Goal: Find specific page/section: Find specific page/section

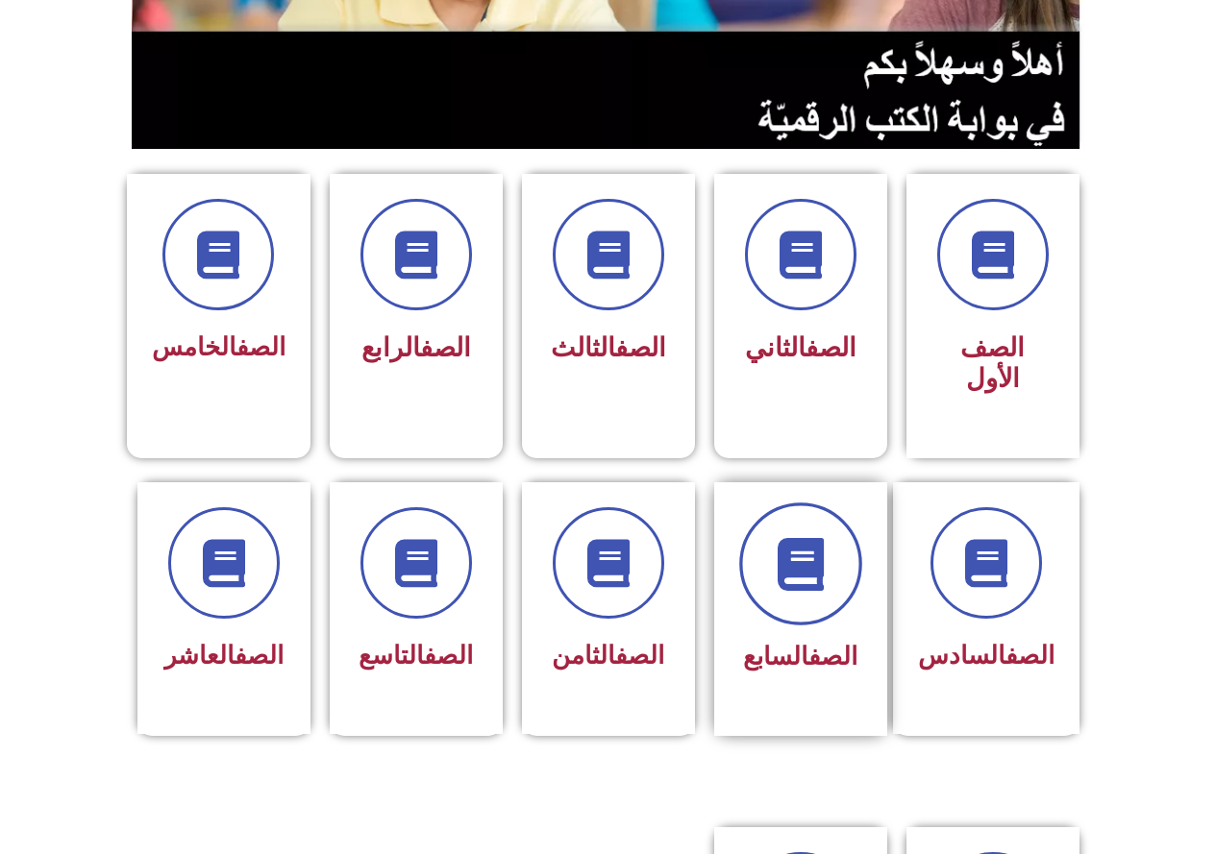
scroll to position [384, 0]
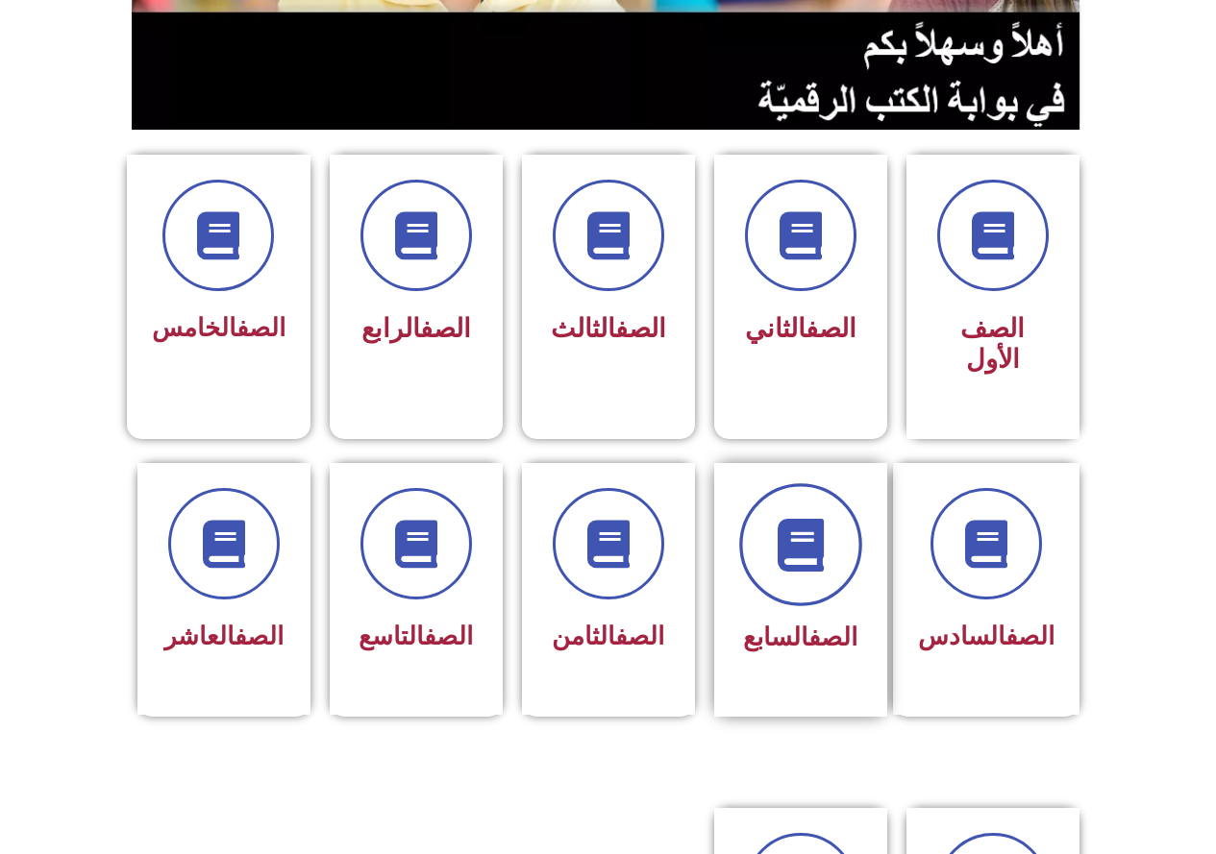
click at [772, 534] on span at bounding box center [800, 544] width 123 height 123
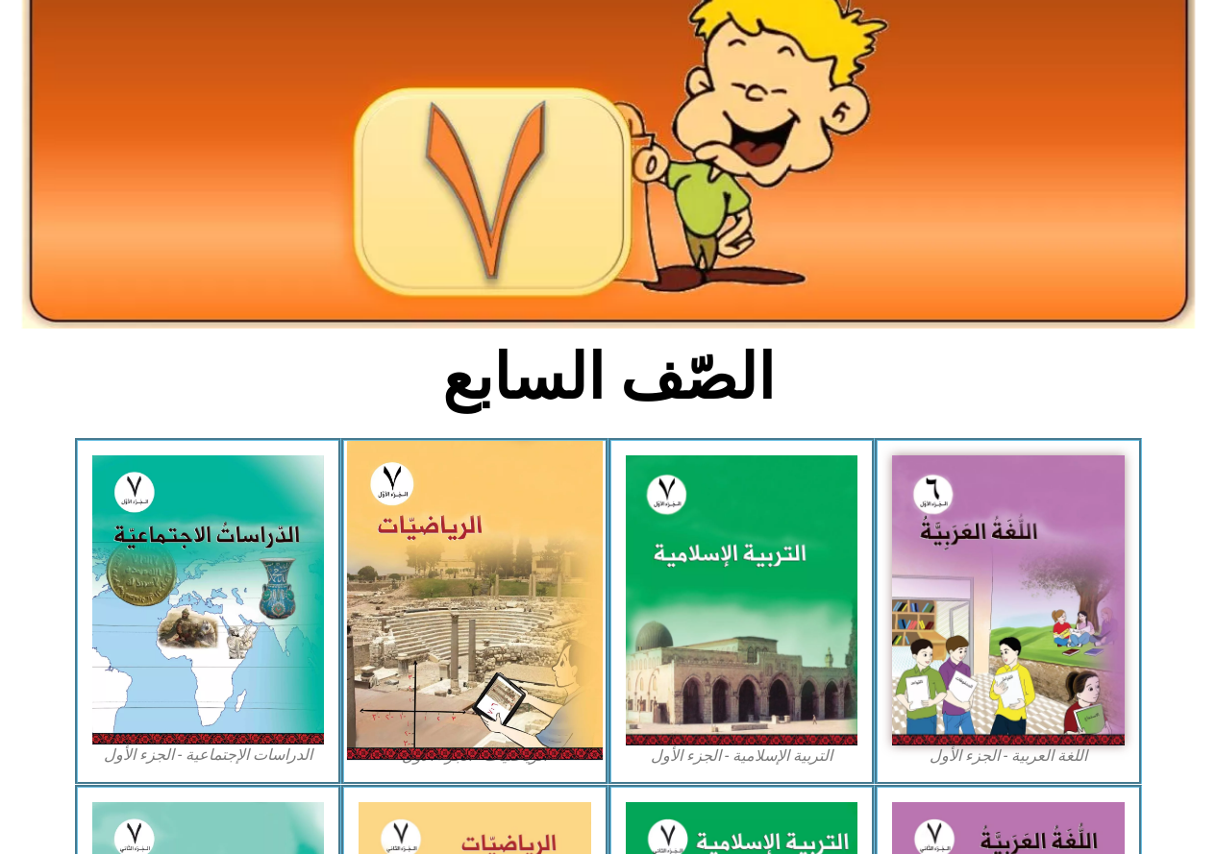
scroll to position [192, 0]
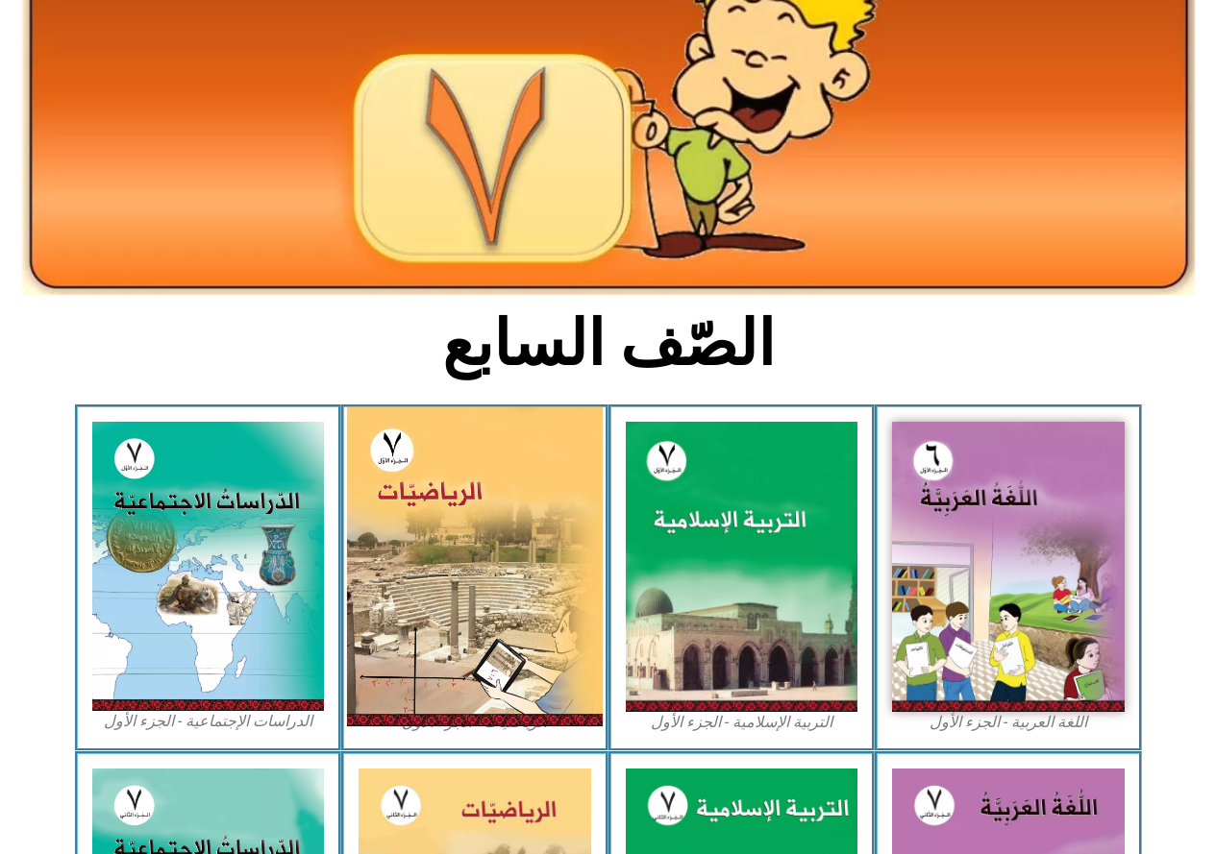
click at [420, 592] on img at bounding box center [475, 567] width 256 height 319
click at [410, 592] on img at bounding box center [475, 567] width 256 height 319
click at [438, 528] on img at bounding box center [475, 567] width 256 height 319
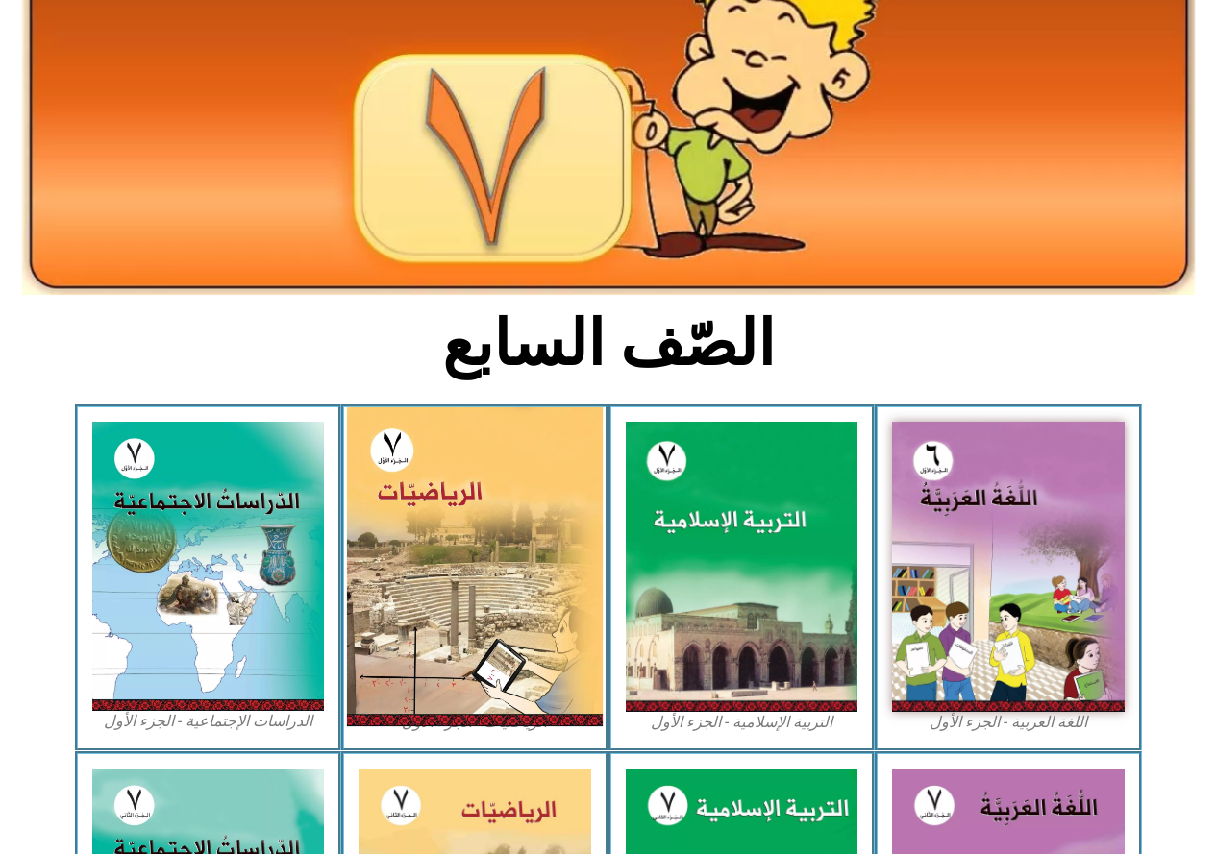
click at [473, 617] on img at bounding box center [475, 567] width 256 height 319
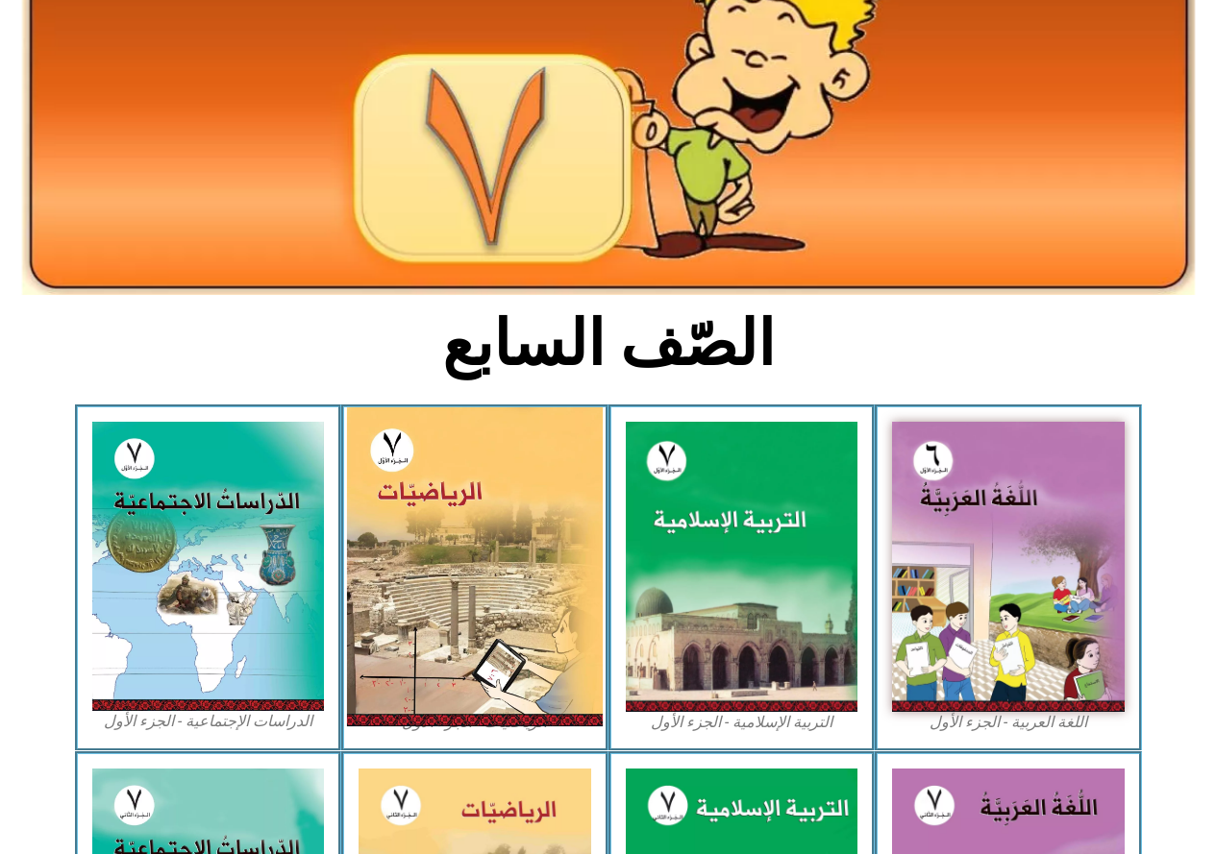
click at [473, 617] on img at bounding box center [475, 567] width 256 height 319
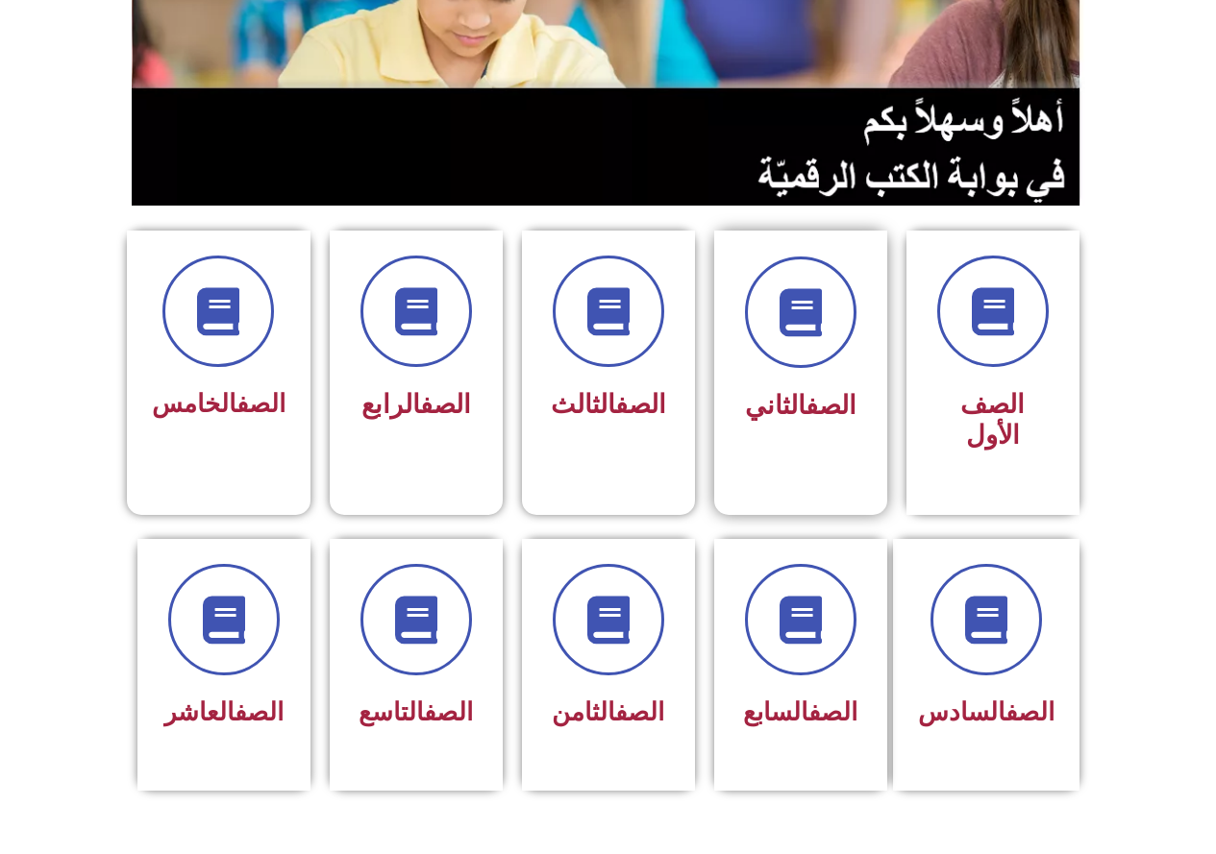
scroll to position [384, 0]
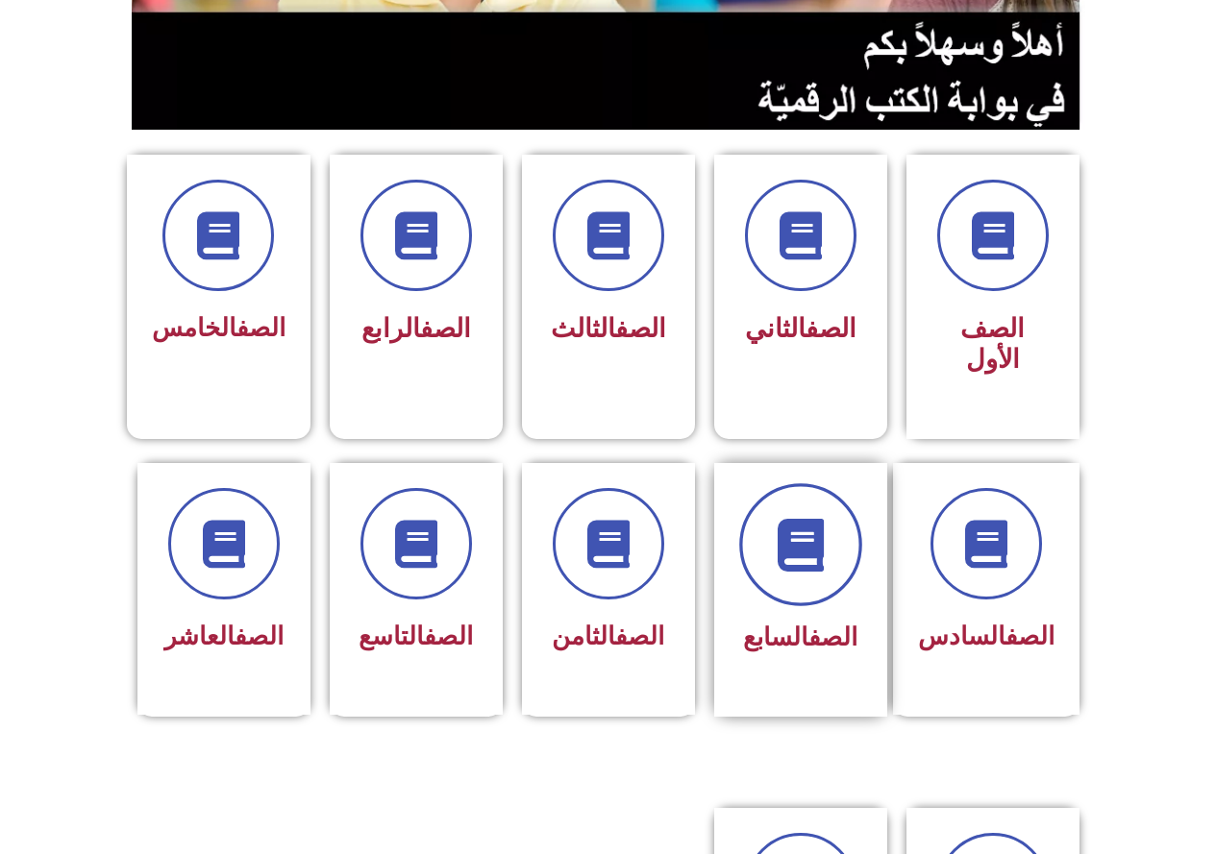
click at [808, 561] on span at bounding box center [800, 544] width 123 height 123
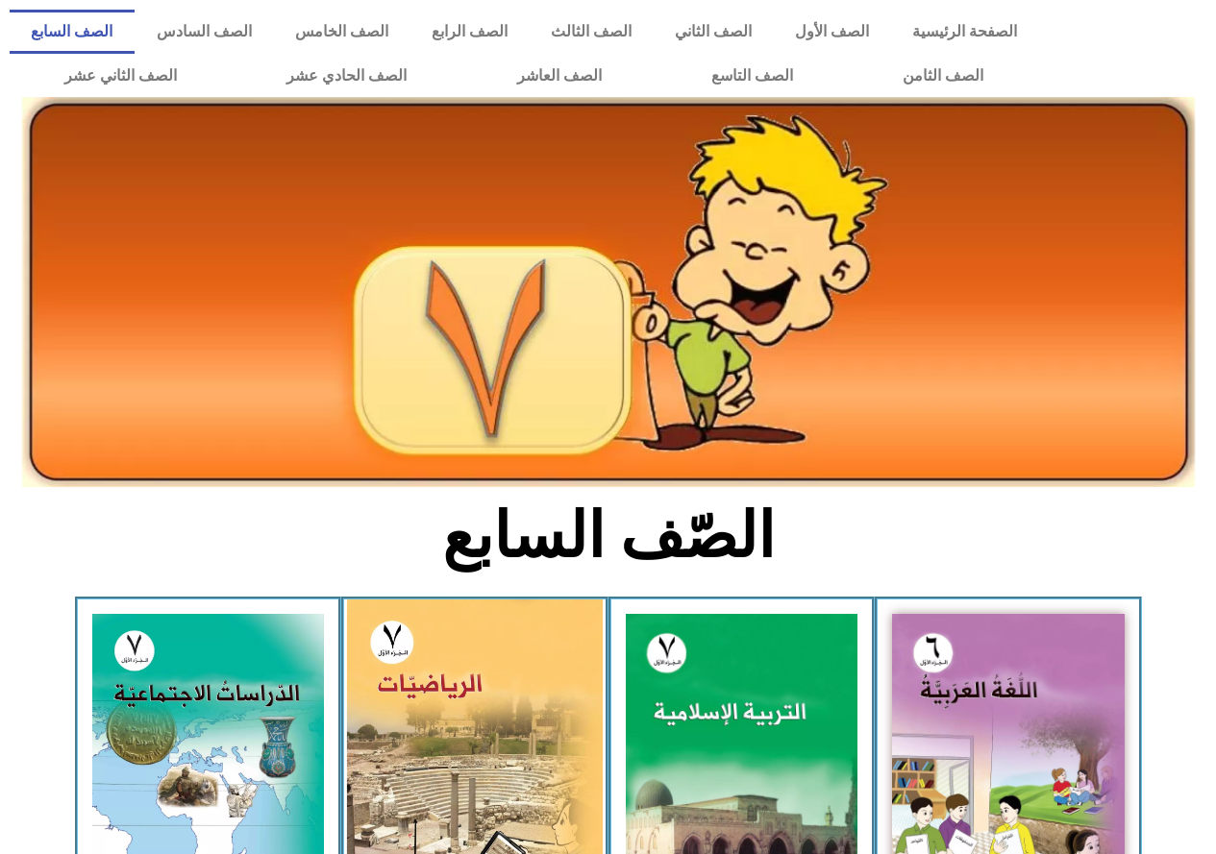
click at [573, 701] on img at bounding box center [475, 759] width 256 height 319
click at [424, 760] on img at bounding box center [475, 759] width 256 height 319
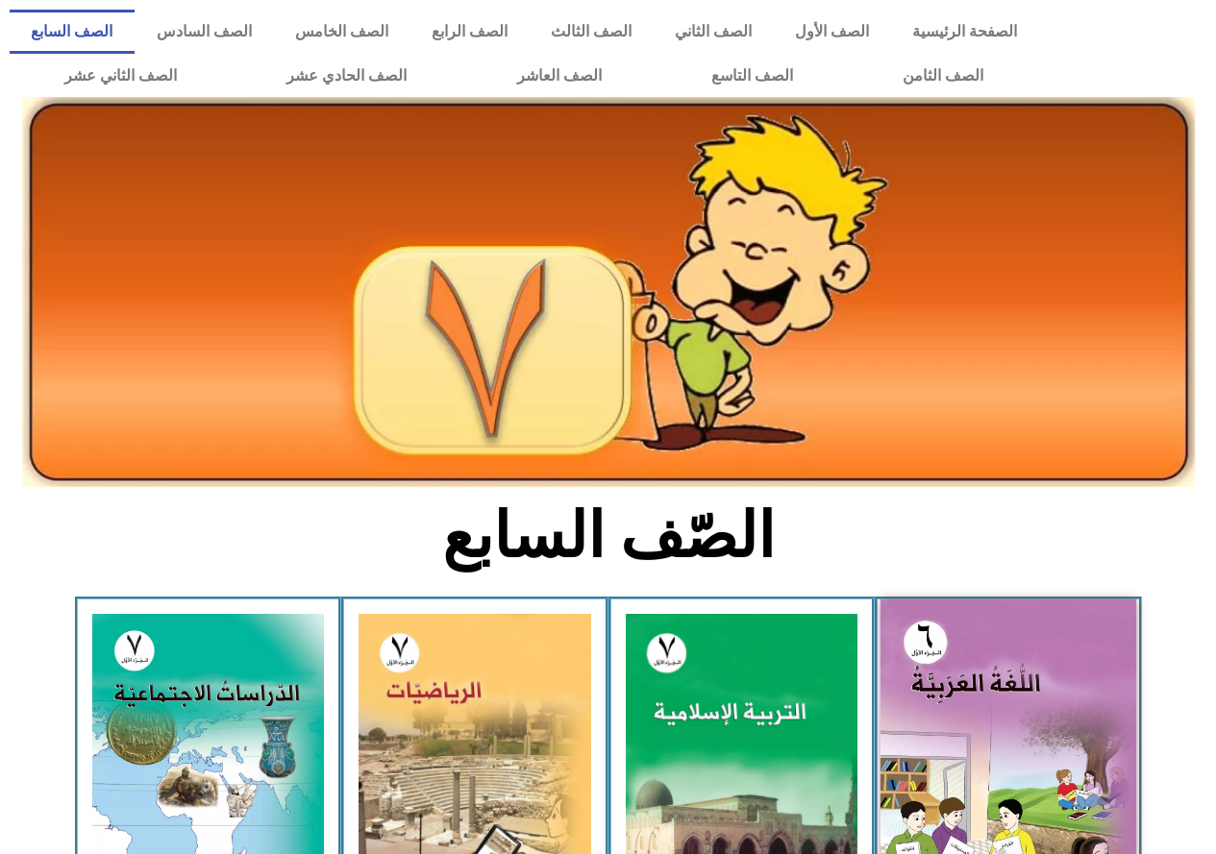
scroll to position [96, 0]
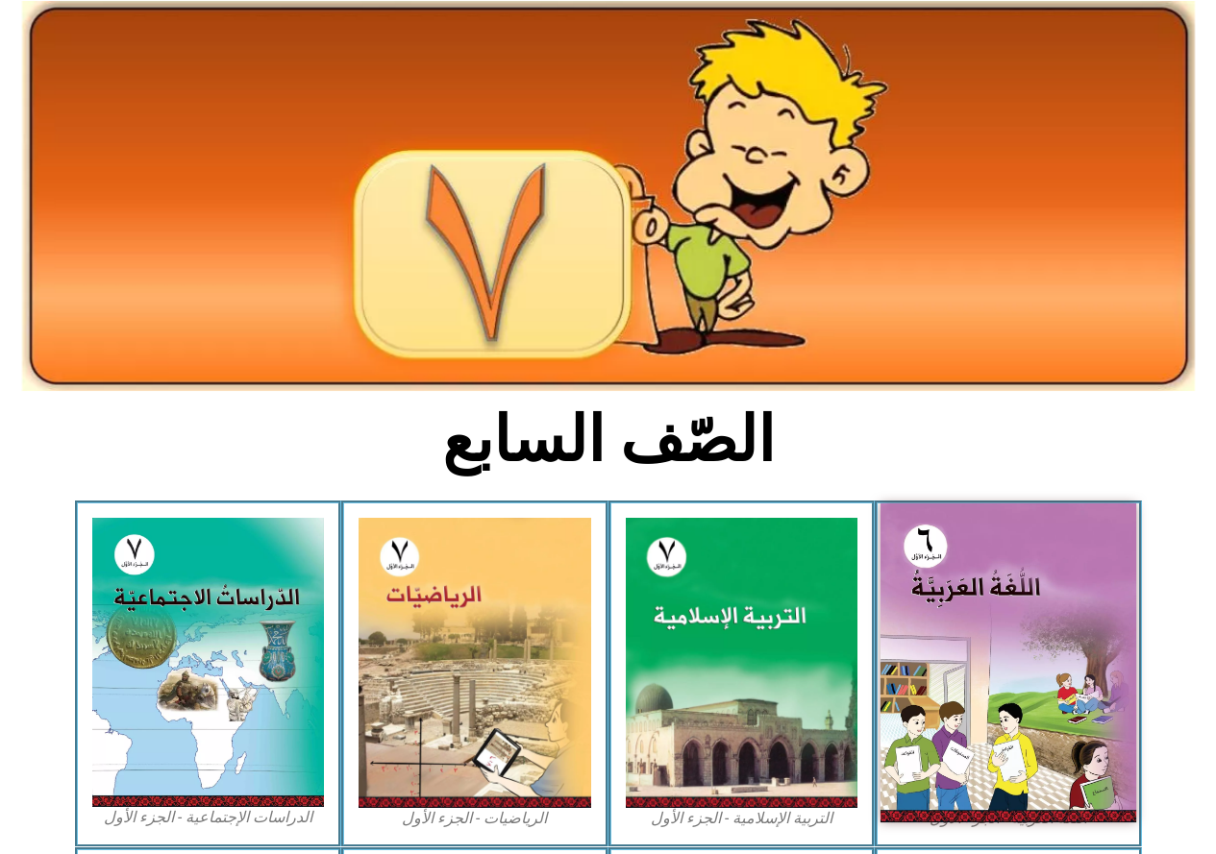
click at [1082, 660] on img at bounding box center [1008, 663] width 256 height 319
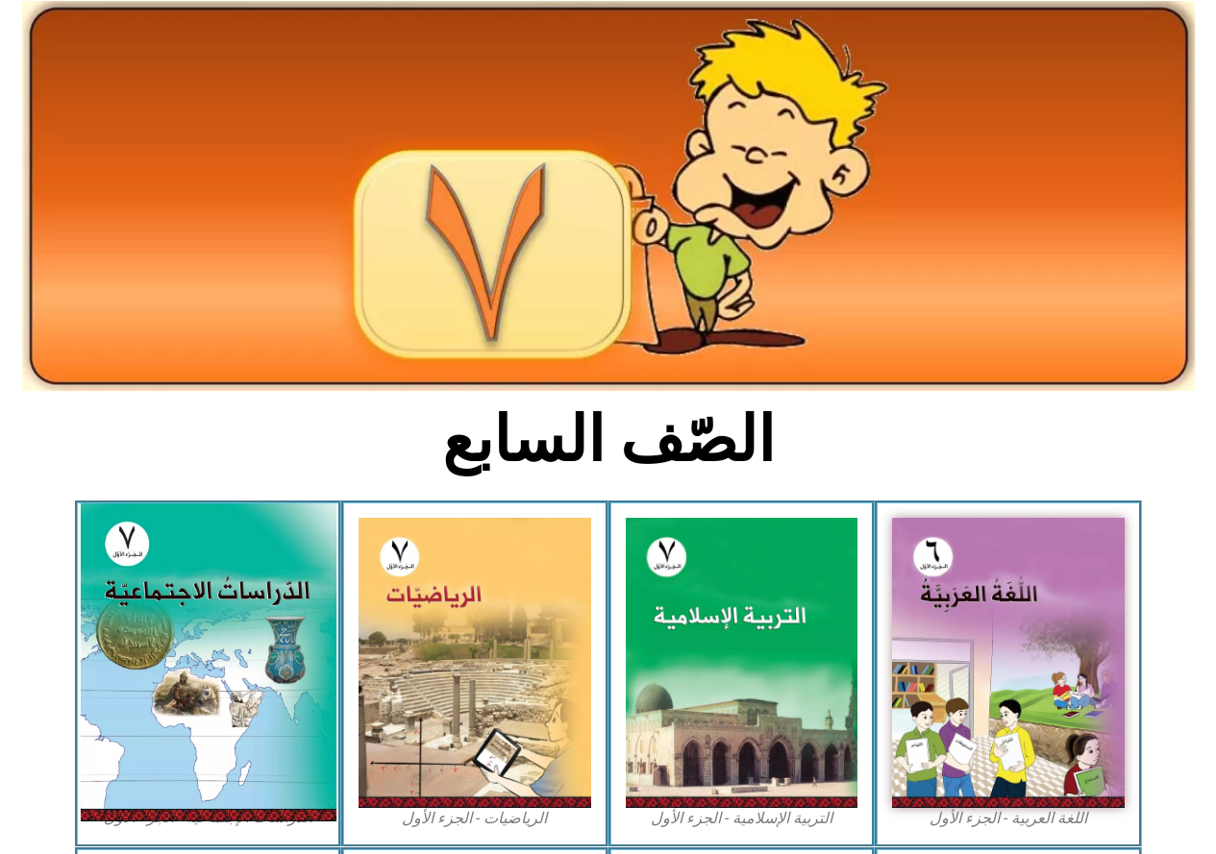
click at [263, 579] on img at bounding box center [208, 663] width 256 height 318
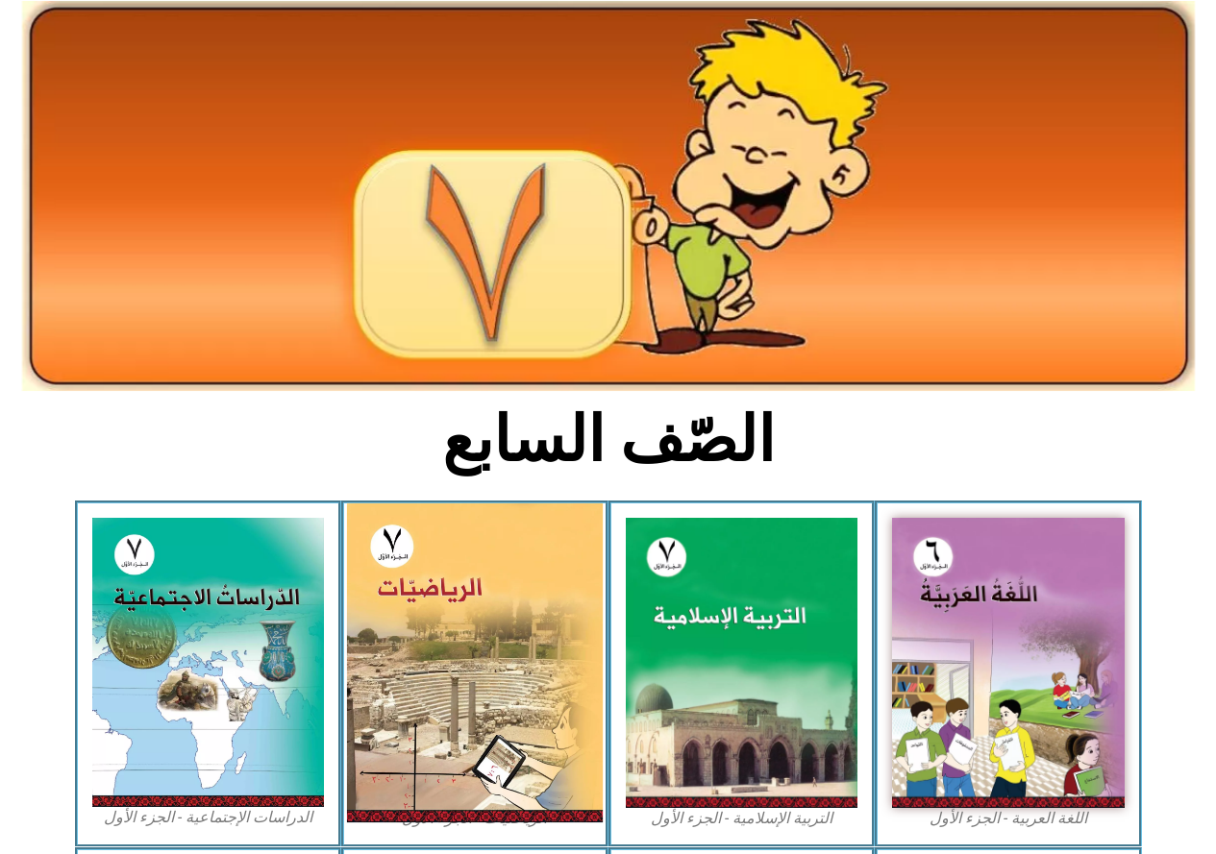
click at [369, 569] on img at bounding box center [475, 663] width 256 height 319
click at [373, 569] on img at bounding box center [475, 663] width 256 height 319
click at [412, 563] on img at bounding box center [475, 663] width 256 height 319
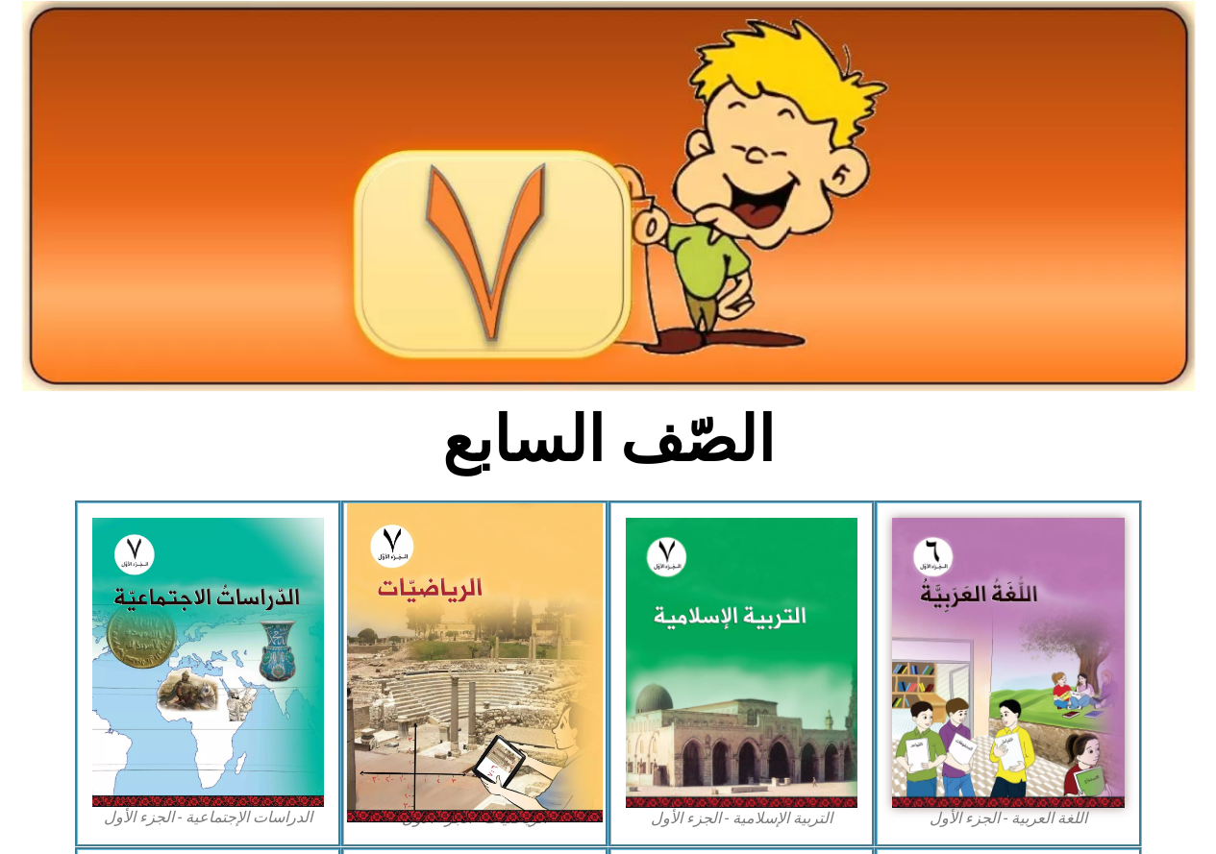
click at [412, 563] on img at bounding box center [475, 663] width 256 height 319
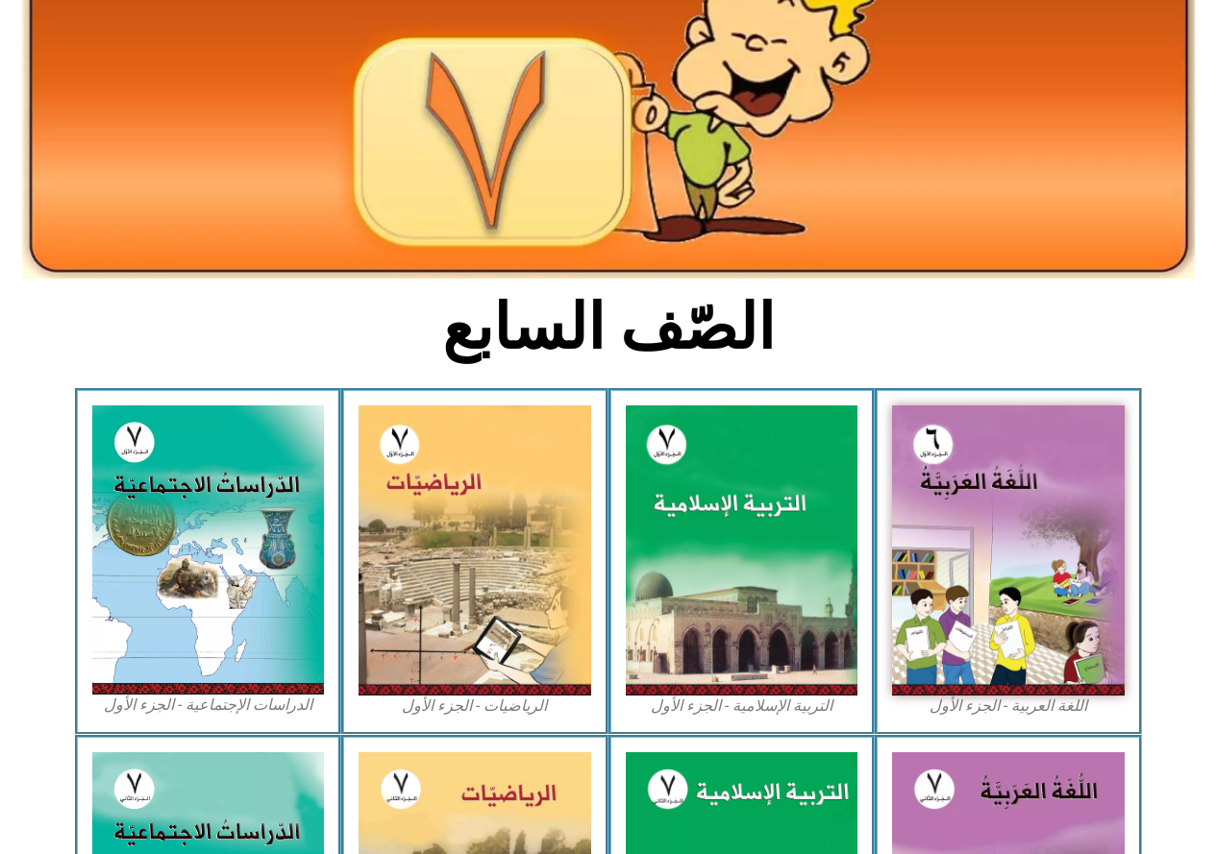
scroll to position [288, 0]
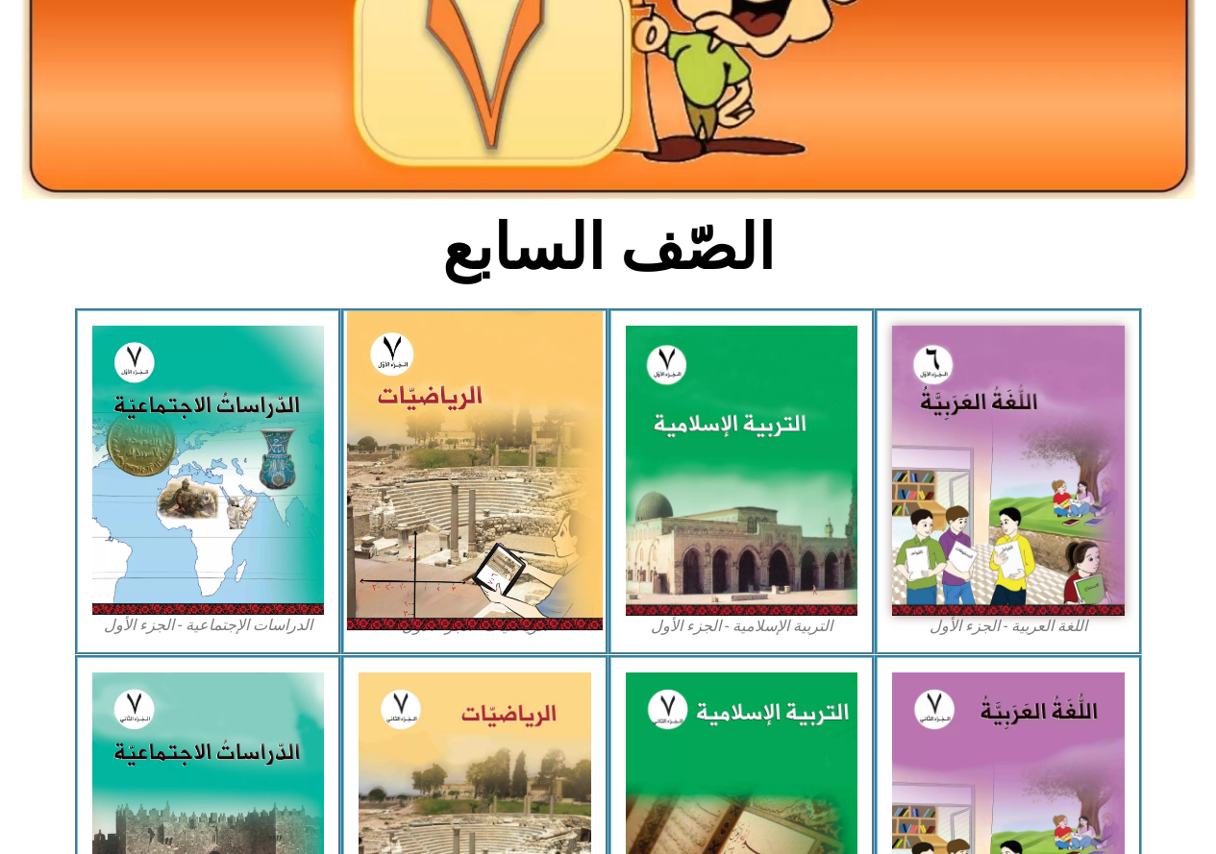
click at [469, 477] on img at bounding box center [475, 470] width 256 height 319
drag, startPoint x: 469, startPoint y: 477, endPoint x: 926, endPoint y: 460, distance: 457.8
click at [470, 477] on img at bounding box center [475, 470] width 256 height 319
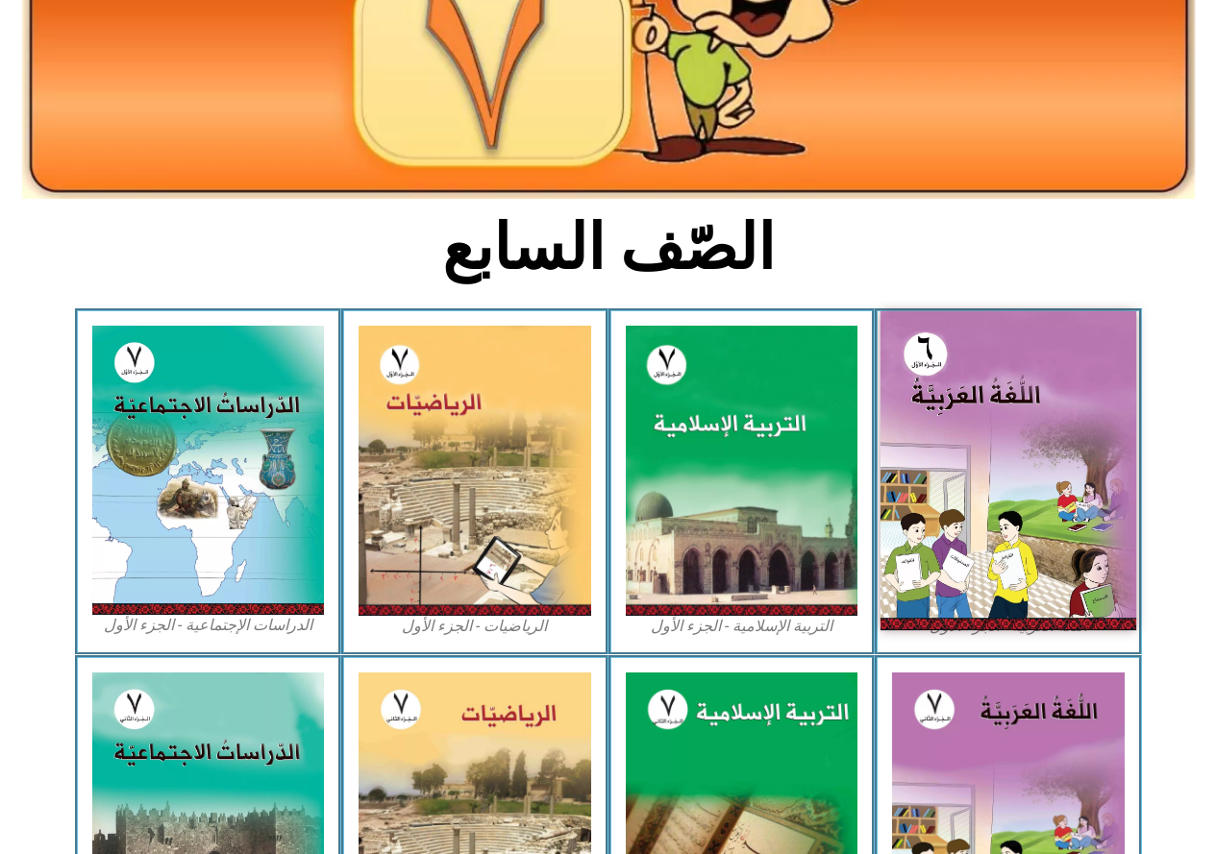
click at [1000, 452] on img at bounding box center [1008, 470] width 256 height 319
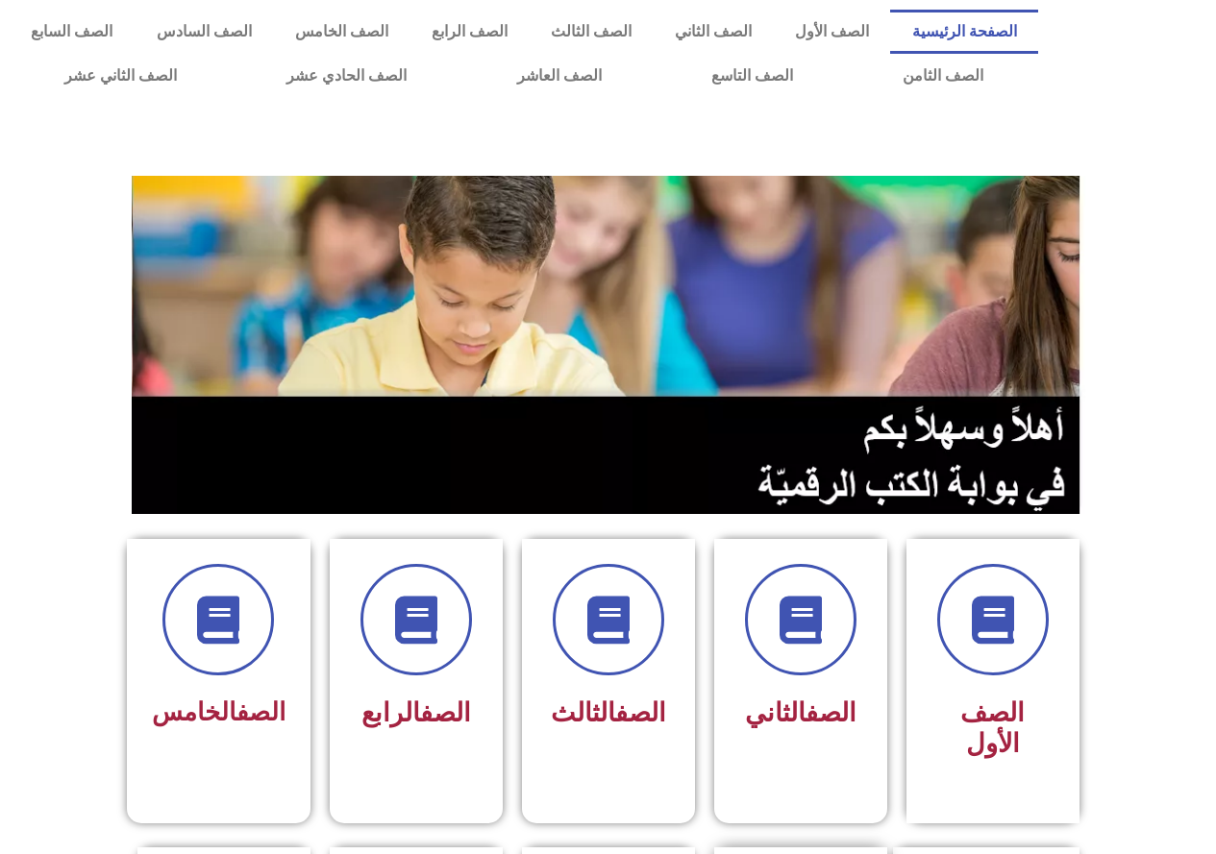
scroll to position [384, 0]
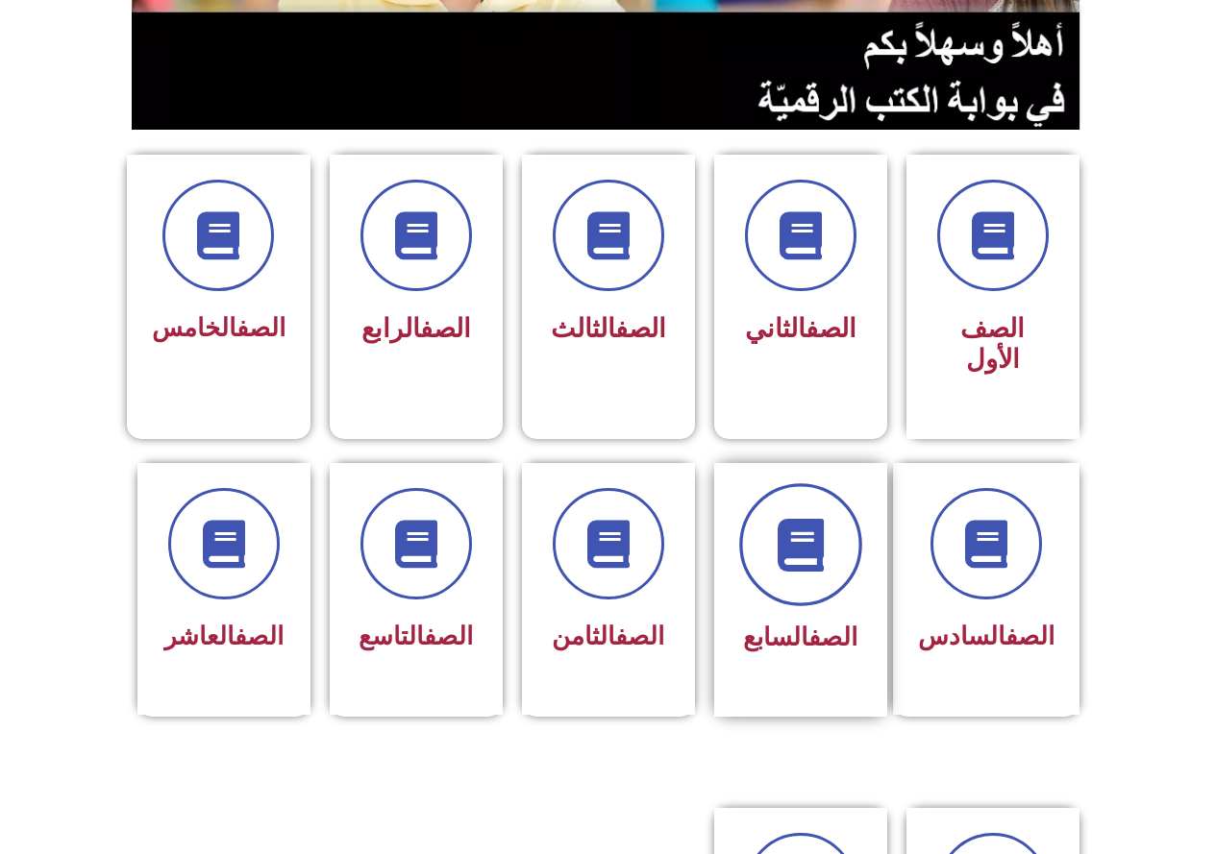
click at [800, 532] on icon at bounding box center [800, 544] width 53 height 53
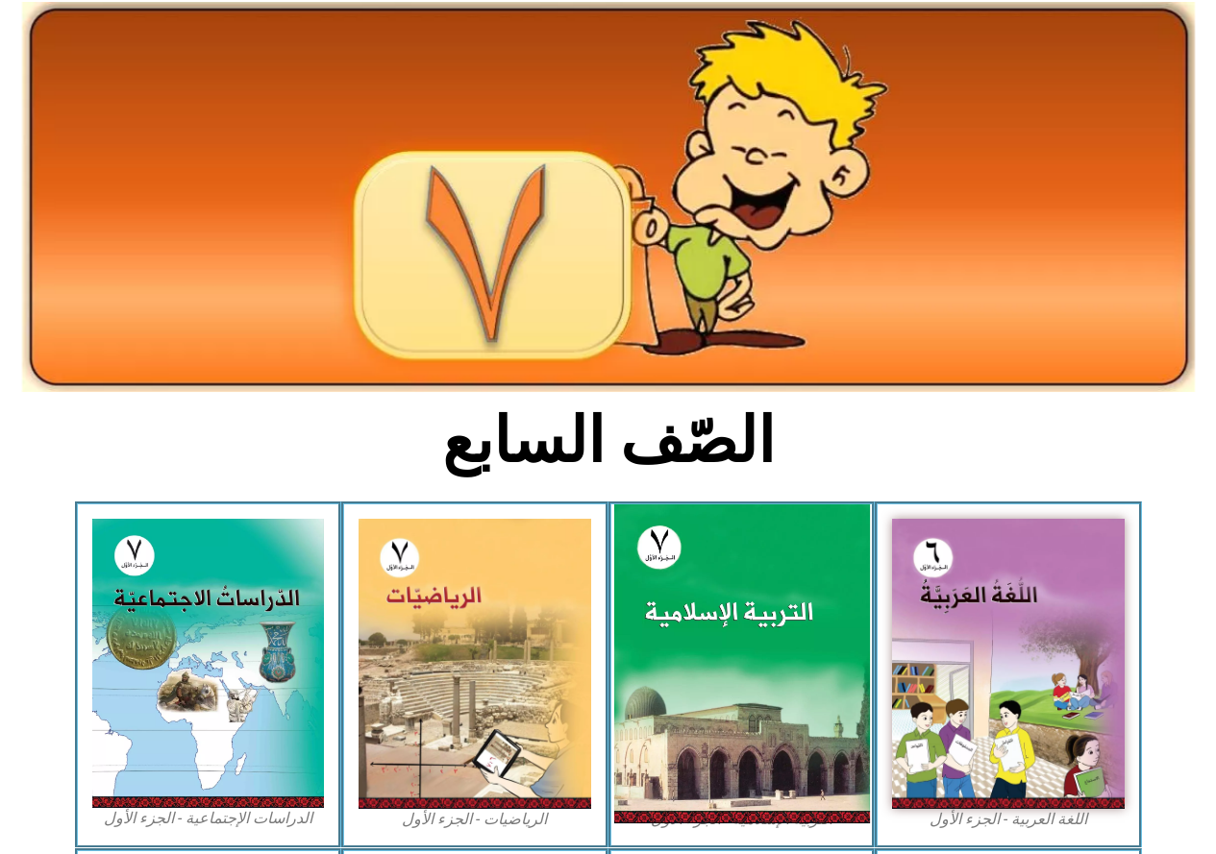
scroll to position [288, 0]
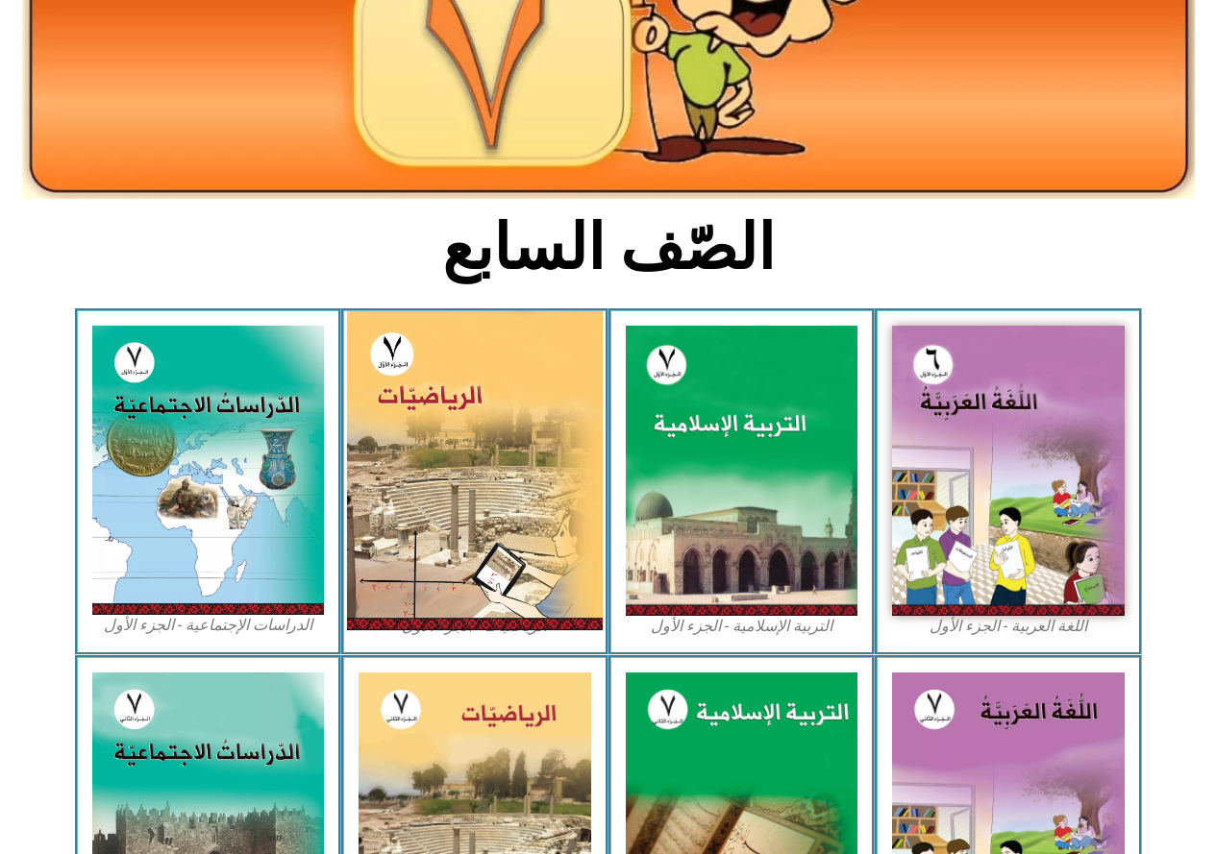
click at [494, 509] on img at bounding box center [475, 470] width 256 height 319
click at [493, 508] on img at bounding box center [475, 470] width 256 height 319
